Goal: Task Accomplishment & Management: Use online tool/utility

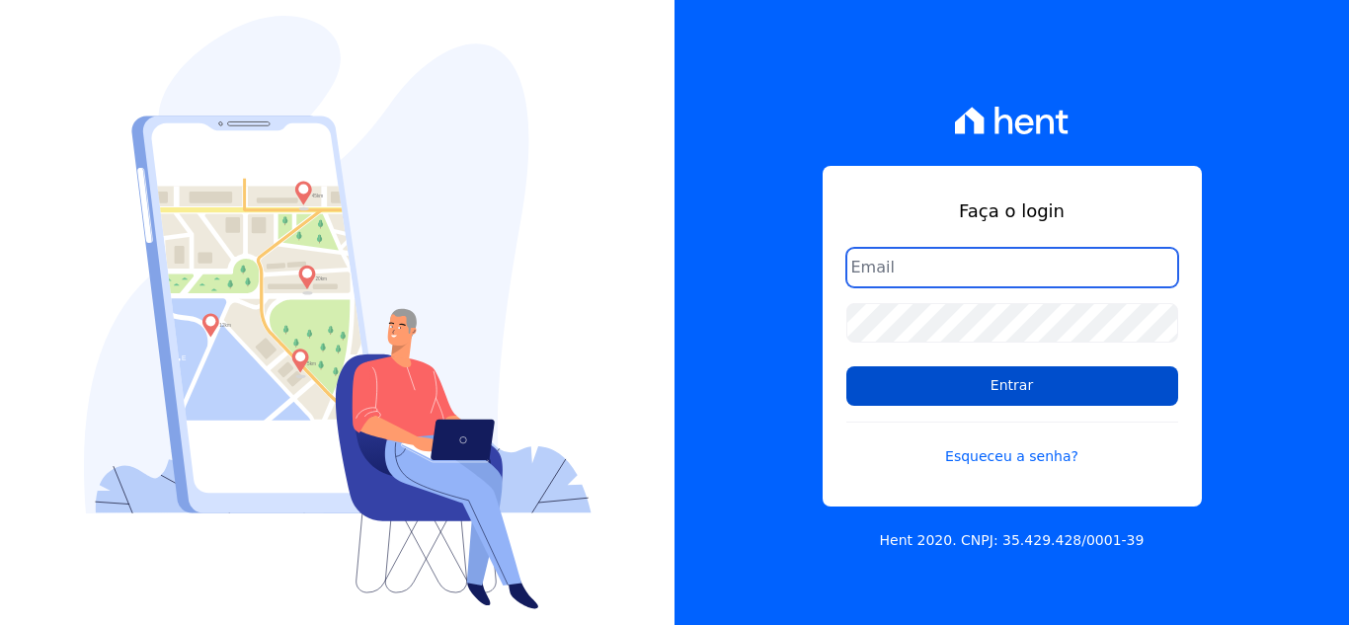
type input "[EMAIL_ADDRESS][DOMAIN_NAME]"
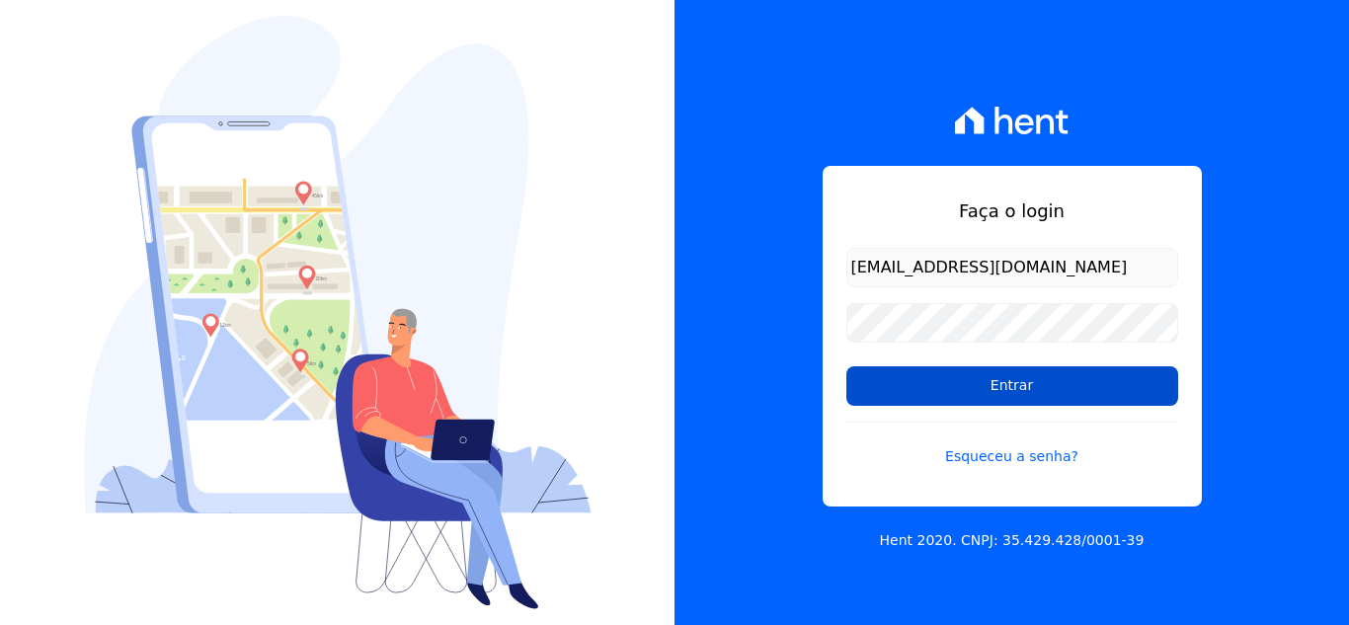
click at [952, 388] on input "Entrar" at bounding box center [1012, 385] width 332 height 39
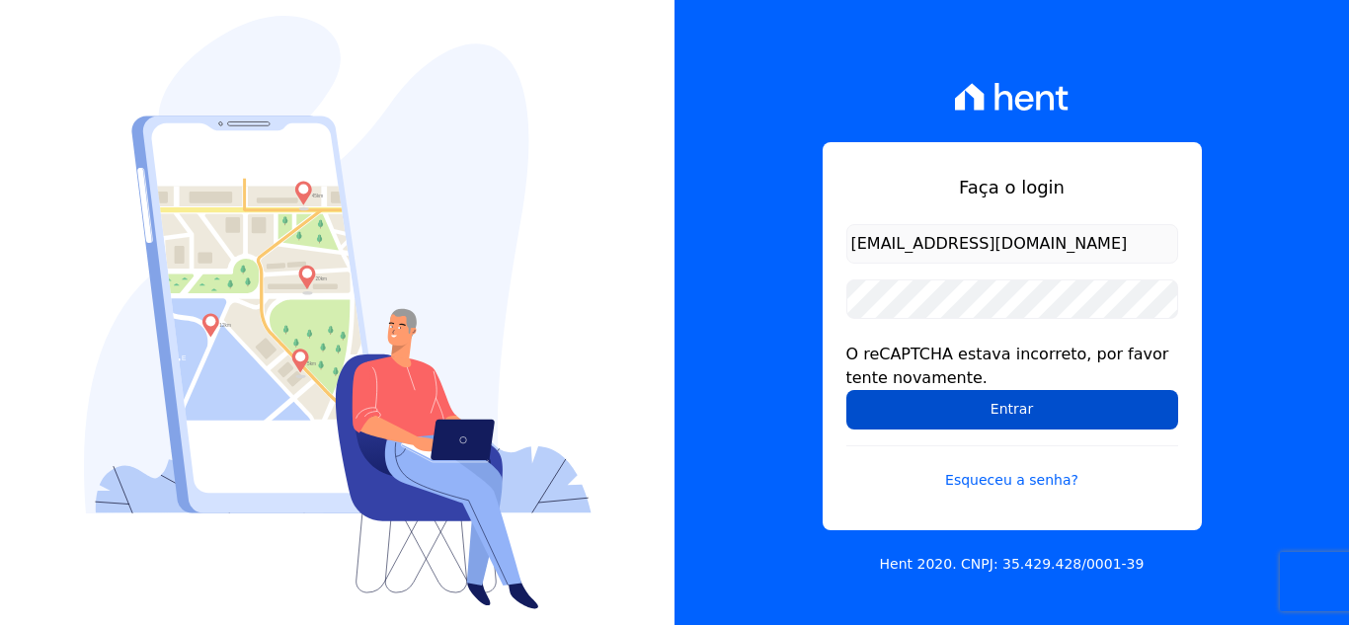
click at [893, 414] on input "Entrar" at bounding box center [1012, 409] width 332 height 39
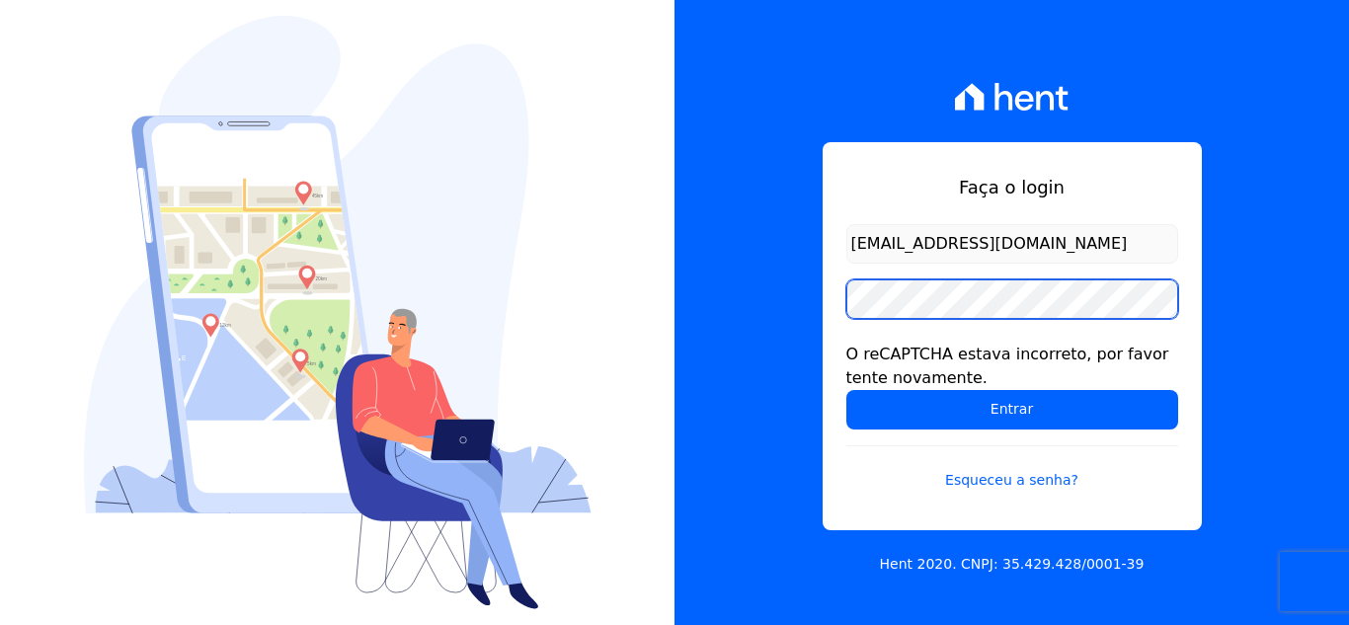
click at [846, 390] on input "Entrar" at bounding box center [1012, 409] width 332 height 39
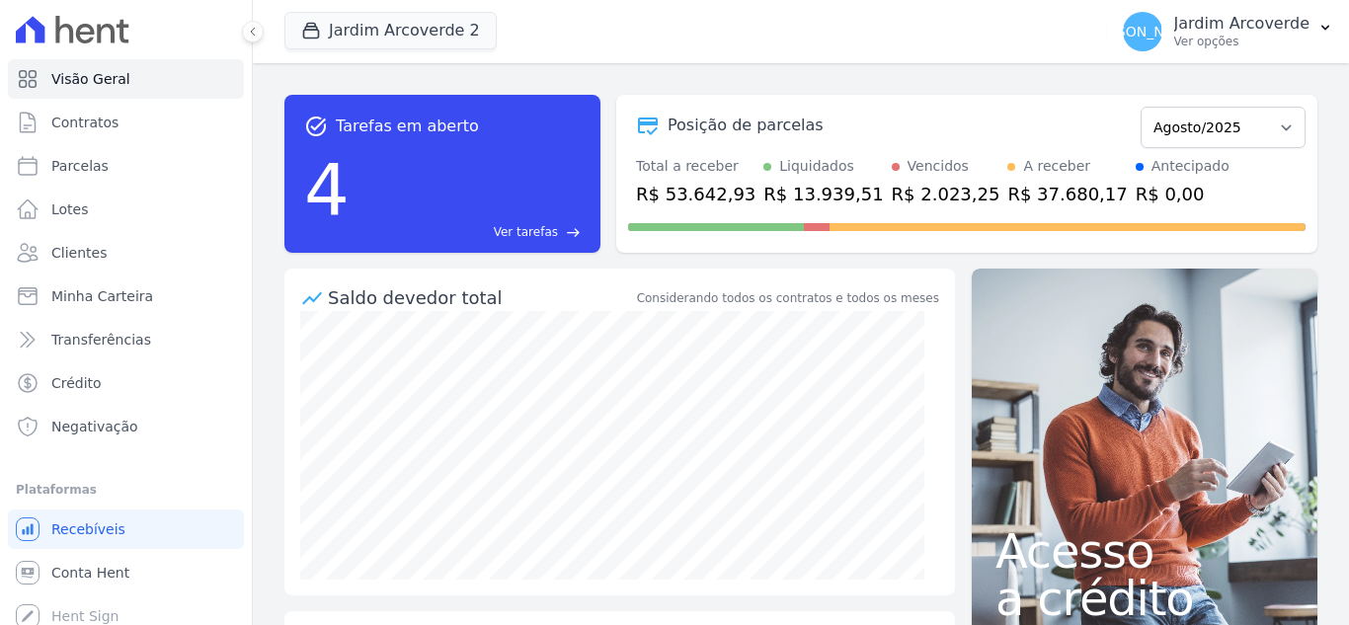
click at [241, 33] on div at bounding box center [242, 31] width 22 height 63
click at [249, 33] on icon at bounding box center [253, 32] width 12 height 12
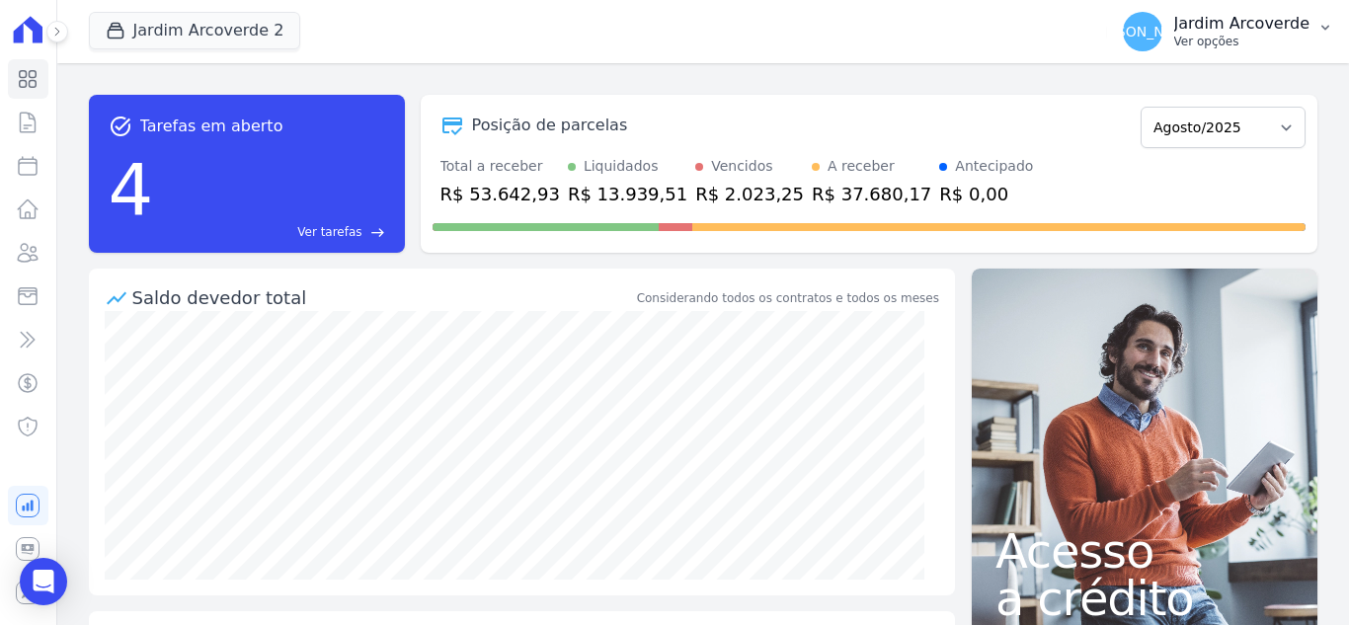
click at [1219, 50] on div "JA Jardim Arcoverde Ver opções" at bounding box center [1216, 31] width 187 height 39
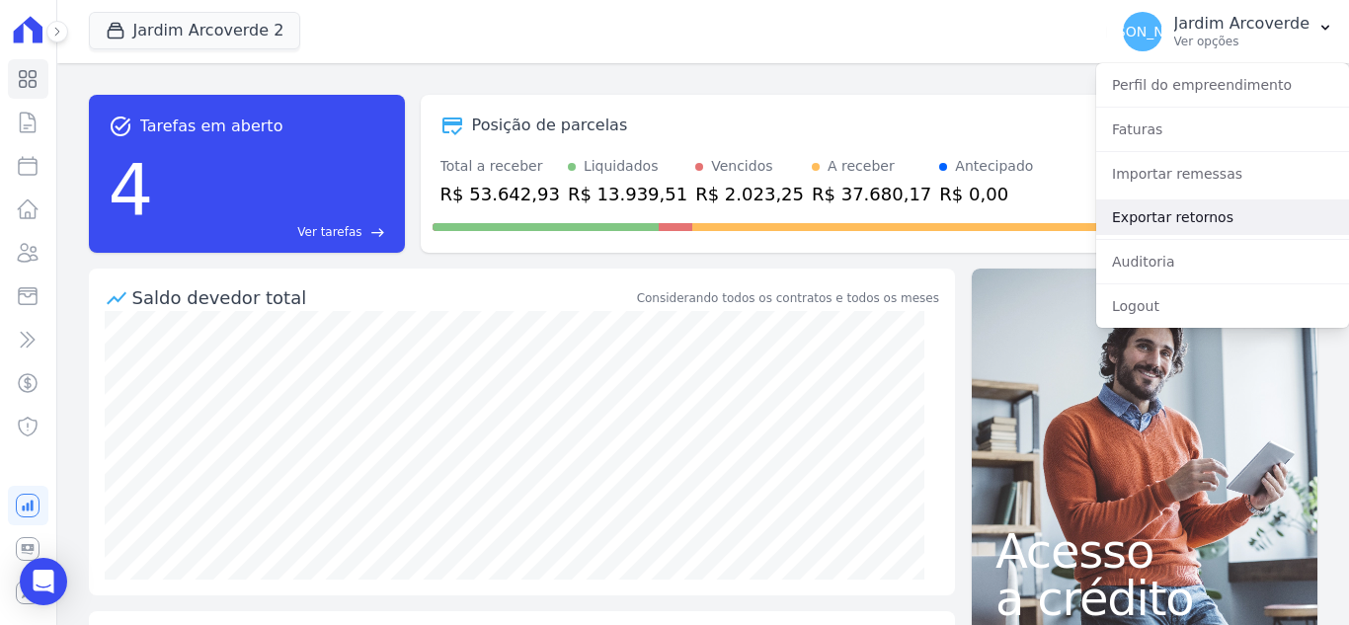
click at [1205, 214] on link "Exportar retornos" at bounding box center [1222, 217] width 253 height 36
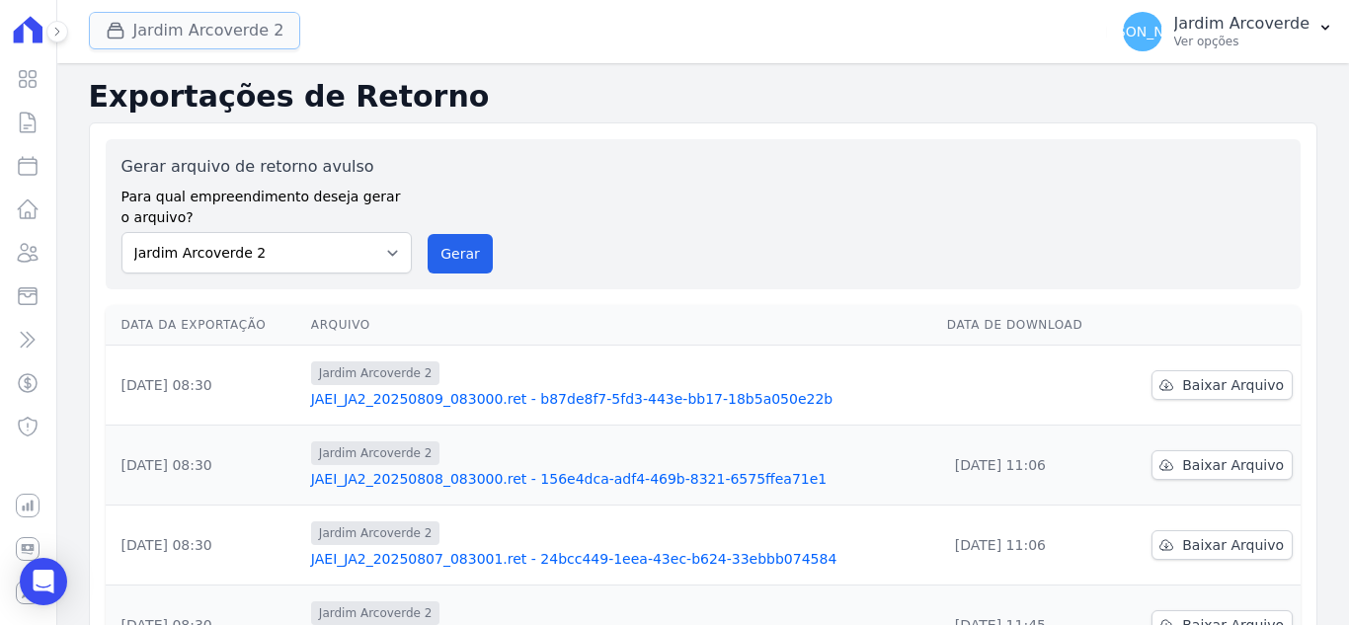
click at [189, 36] on button "Jardim Arcoverde 2" at bounding box center [195, 31] width 212 height 38
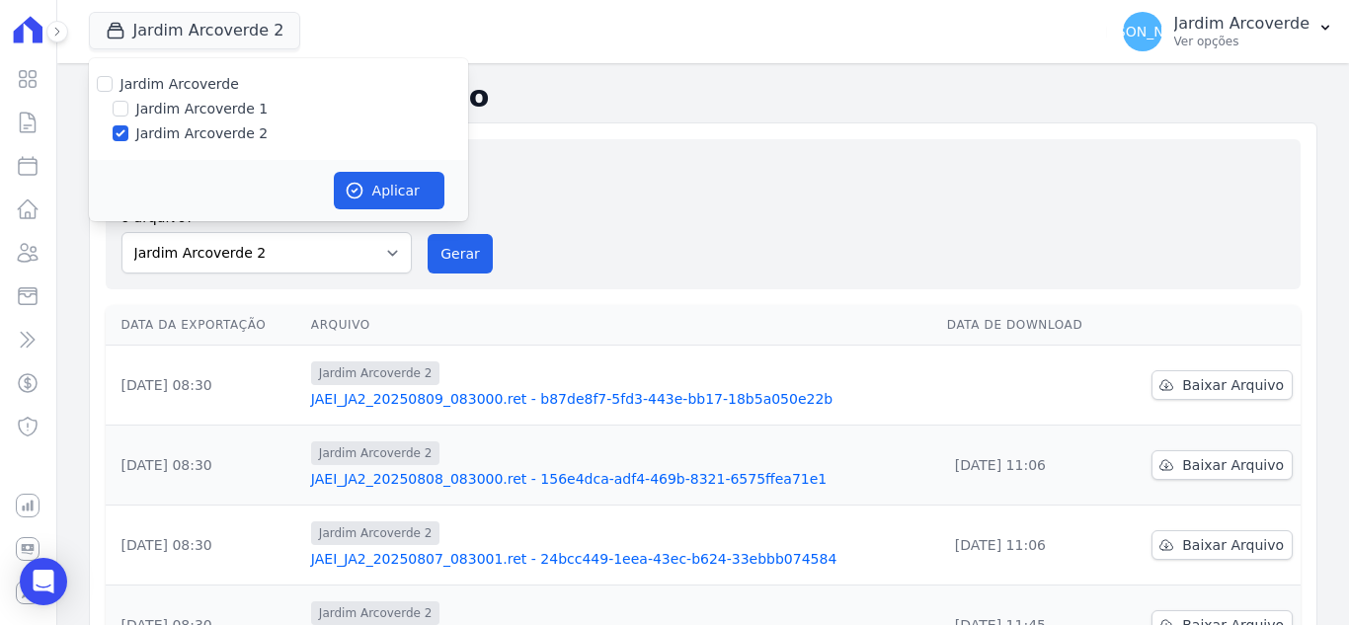
click at [181, 103] on label "Jardim Arcoverde 1" at bounding box center [202, 109] width 132 height 21
click at [128, 103] on input "Jardim Arcoverde 1" at bounding box center [121, 109] width 16 height 16
checkbox input "true"
click at [430, 187] on button "Aplicar" at bounding box center [389, 191] width 111 height 38
